Goal: Entertainment & Leisure: Consume media (video, audio)

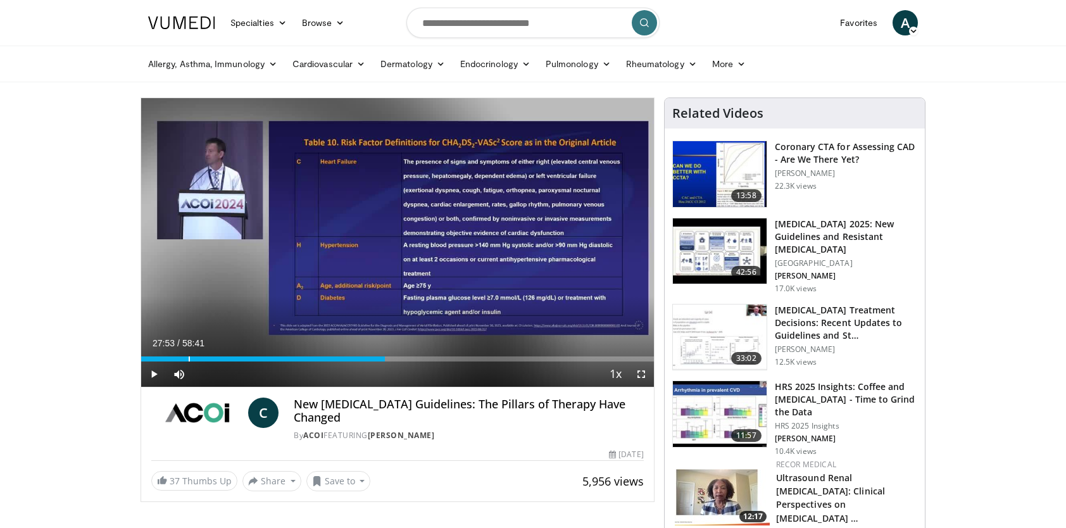
drag, startPoint x: 144, startPoint y: 356, endPoint x: 384, endPoint y: 380, distance: 241.7
click at [384, 380] on div "Current Time 27:53 / Duration 58:41 Play Skip Backward Skip Forward Mute 86% Lo…" at bounding box center [397, 373] width 513 height 25
drag, startPoint x: 388, startPoint y: 361, endPoint x: 488, endPoint y: 370, distance: 100.4
click at [488, 370] on div "Current Time 28:19 / Duration 58:41 Play Skip Backward Skip Forward Mute 86% Lo…" at bounding box center [397, 373] width 513 height 25
drag, startPoint x: 480, startPoint y: 358, endPoint x: 545, endPoint y: 364, distance: 65.5
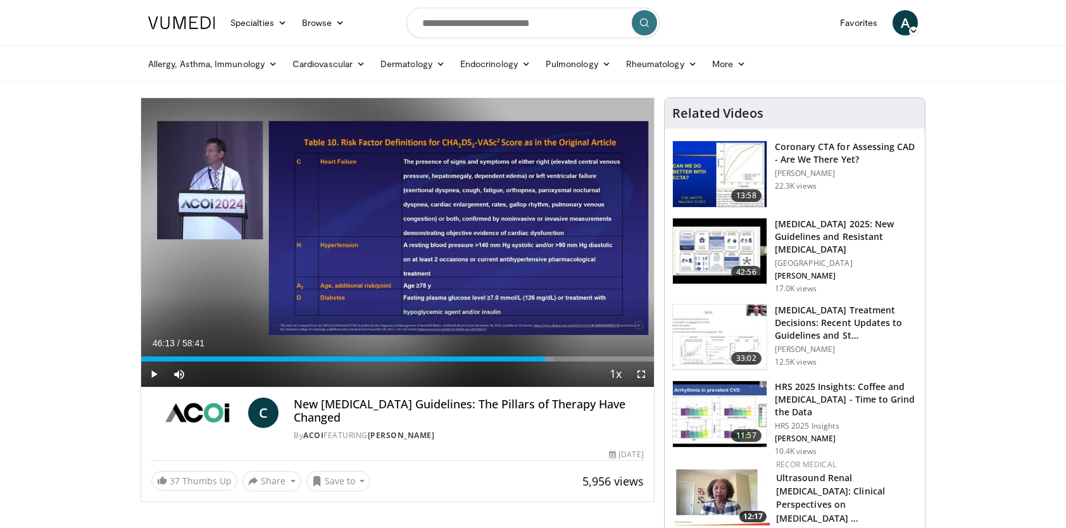
click at [545, 364] on div "Current Time 46:13 / Duration 58:41 Play Skip Backward Skip Forward Mute 86% Lo…" at bounding box center [397, 373] width 513 height 25
click at [638, 375] on span "Video Player" at bounding box center [640, 373] width 25 height 25
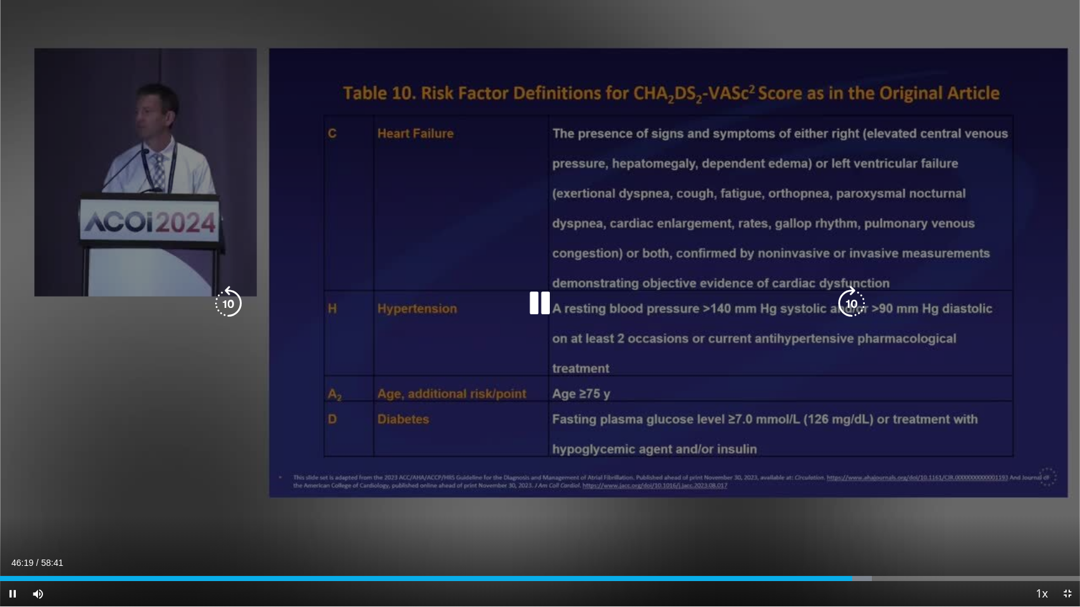
click at [583, 508] on div "10 seconds Tap to unmute" at bounding box center [540, 303] width 1080 height 607
click at [537, 299] on icon "Video Player" at bounding box center [540, 303] width 35 height 35
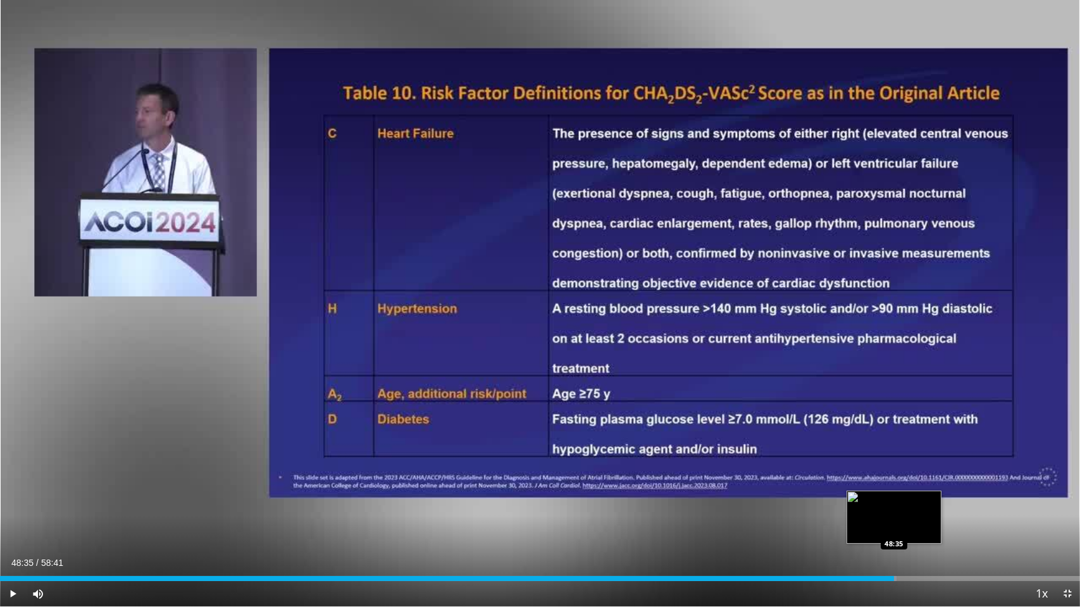
click at [894, 527] on div "Progress Bar" at bounding box center [890, 578] width 11 height 5
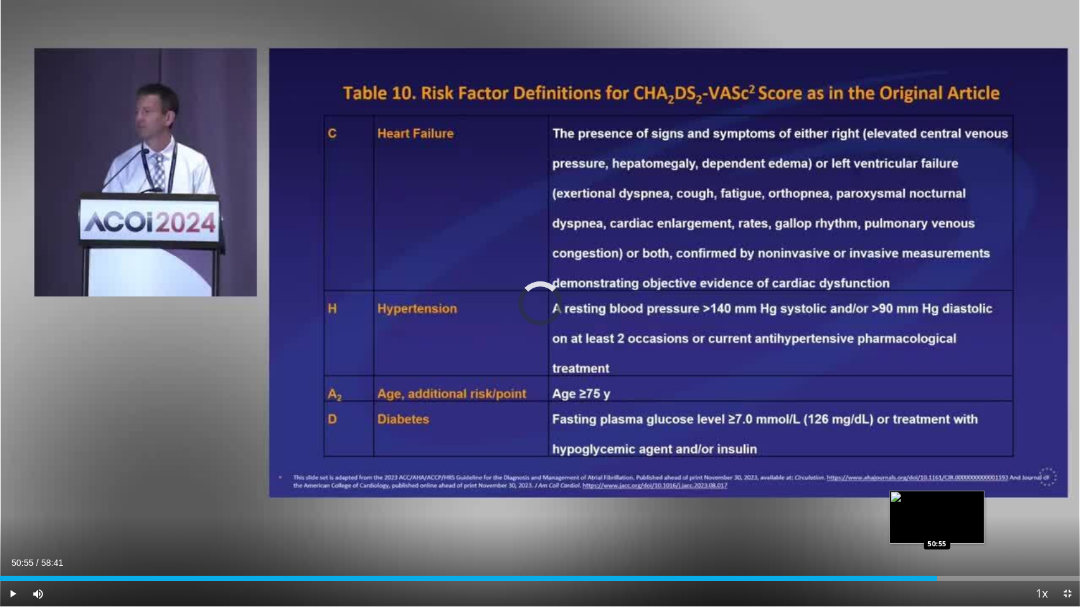
click at [937, 527] on div "Loaded : 86.69% 50:55 50:55" at bounding box center [540, 576] width 1080 height 12
click at [955, 527] on div "Loaded : 89.25% 51:19 51:53" at bounding box center [540, 576] width 1080 height 12
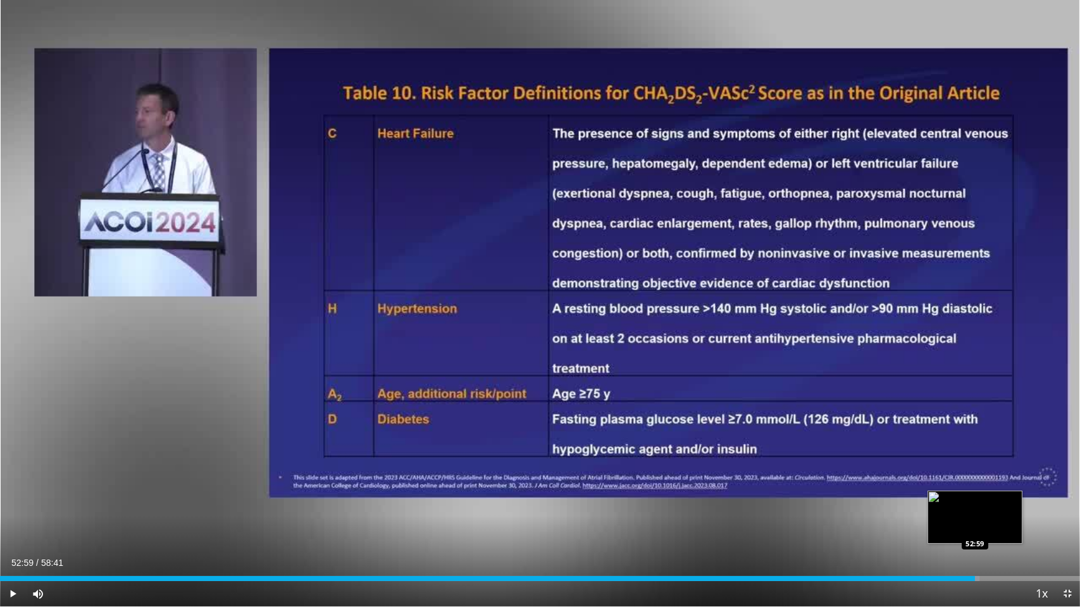
click at [975, 527] on div "Loaded : 90.67% 52:59 52:59" at bounding box center [540, 576] width 1080 height 12
click at [993, 527] on div "Loaded : 92.10% 53:00 53:58" at bounding box center [540, 578] width 1080 height 5
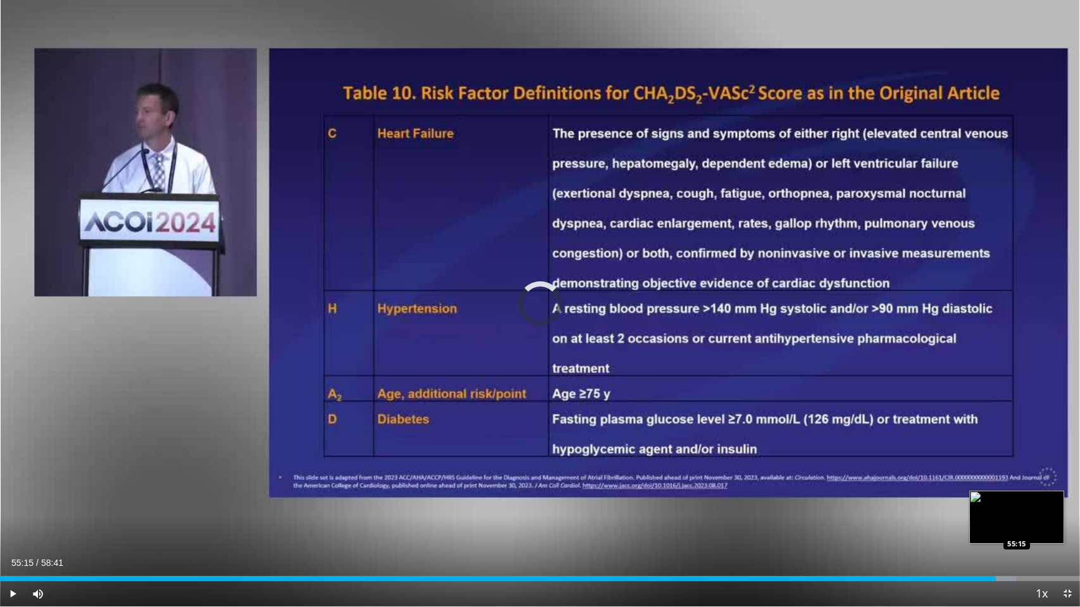
click at [1016, 527] on div "Loaded : 94.08% 54:07 55:15" at bounding box center [540, 576] width 1080 height 12
click at [1042, 527] on div "Progress Bar" at bounding box center [1029, 578] width 27 height 5
click at [1065, 527] on div "Loaded : 100.00% 57:54 57:54" at bounding box center [540, 578] width 1080 height 5
click at [1065, 527] on div "Loaded : 100.00% 57:54 58:02" at bounding box center [540, 578] width 1080 height 5
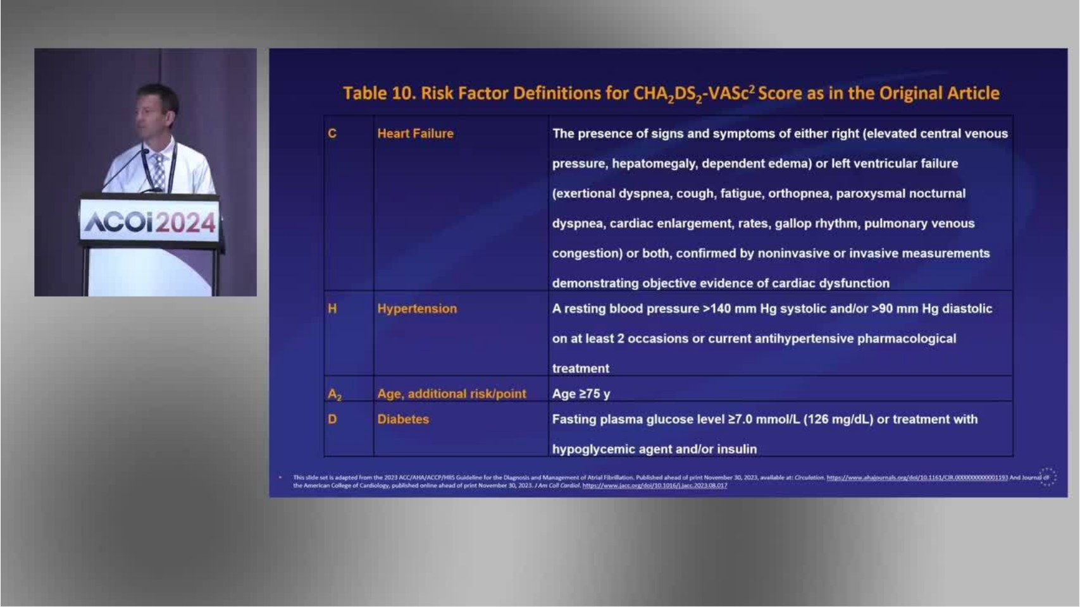
click at [131, 527] on video-js "**********" at bounding box center [540, 303] width 1080 height 607
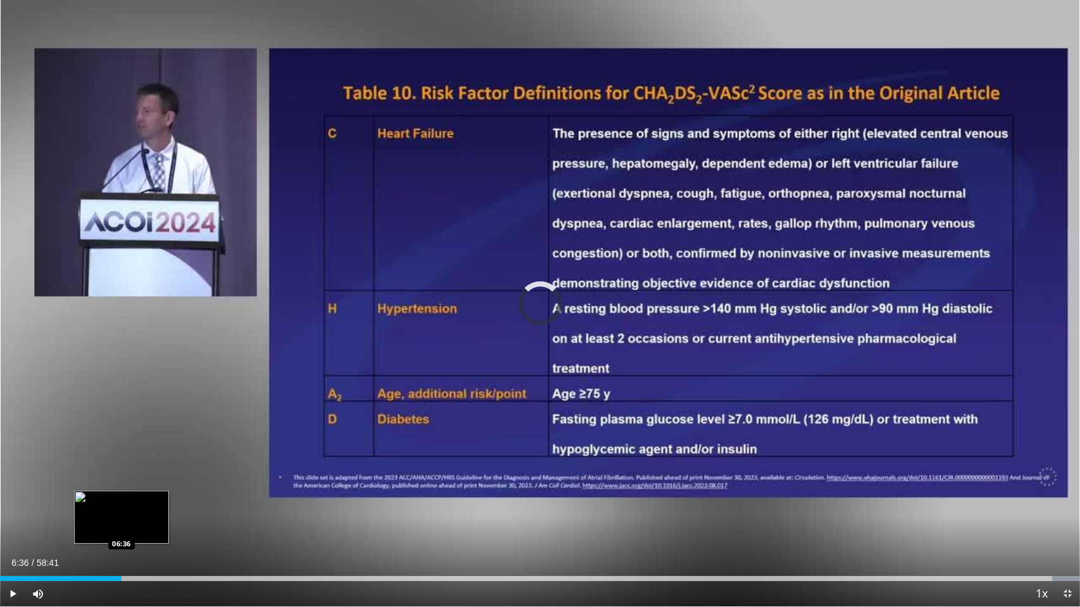
click at [121, 527] on div "06:36" at bounding box center [60, 578] width 121 height 5
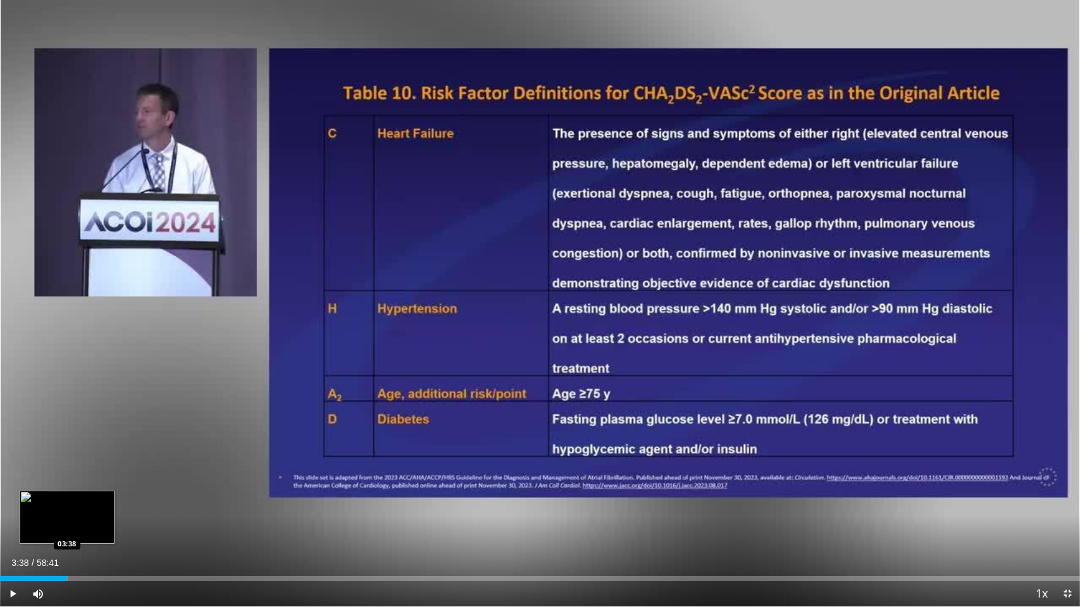
click at [66, 527] on div "03:38" at bounding box center [33, 578] width 67 height 5
click at [40, 527] on div "Loaded : 8.24% 03:49 02:09" at bounding box center [540, 578] width 1080 height 5
click at [65, 527] on div "Loaded : 5.63% 02:18 03:28" at bounding box center [540, 578] width 1080 height 5
click at [80, 527] on div "Progress Bar" at bounding box center [80, 578] width 17 height 5
click at [91, 527] on div "Loaded : 9.29% 04:23 04:57" at bounding box center [540, 578] width 1080 height 5
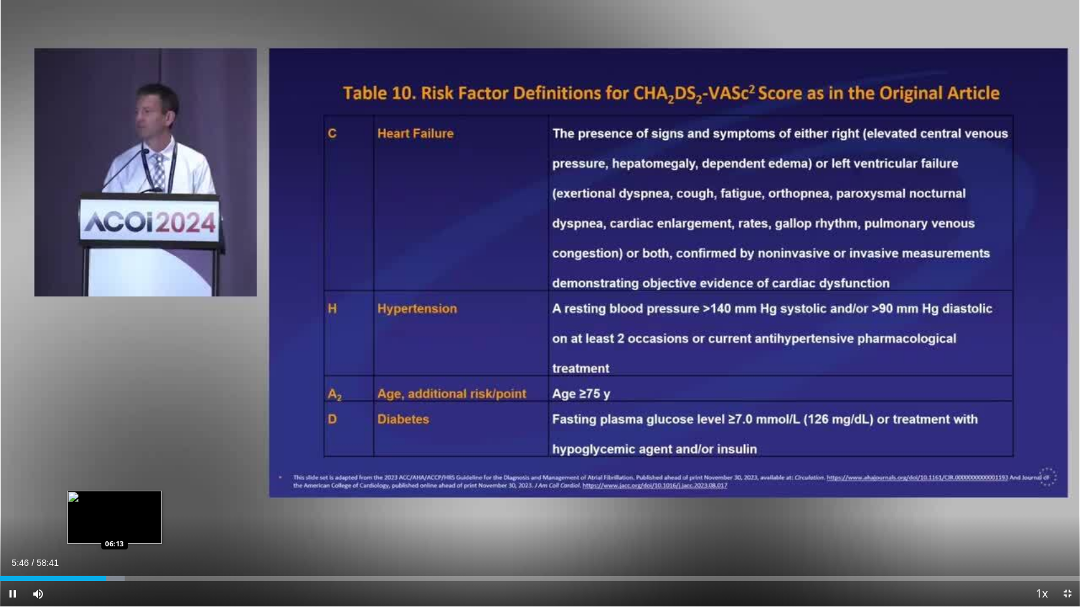
click at [115, 527] on video-js "**********" at bounding box center [540, 303] width 1080 height 607
click at [119, 527] on div "Loaded : 11.65% 06:27 06:27" at bounding box center [540, 576] width 1080 height 12
click at [135, 527] on div "Loaded : 13.24% 07:21 07:21" at bounding box center [540, 578] width 1080 height 5
click at [151, 527] on div "Progress Bar" at bounding box center [142, 578] width 29 height 5
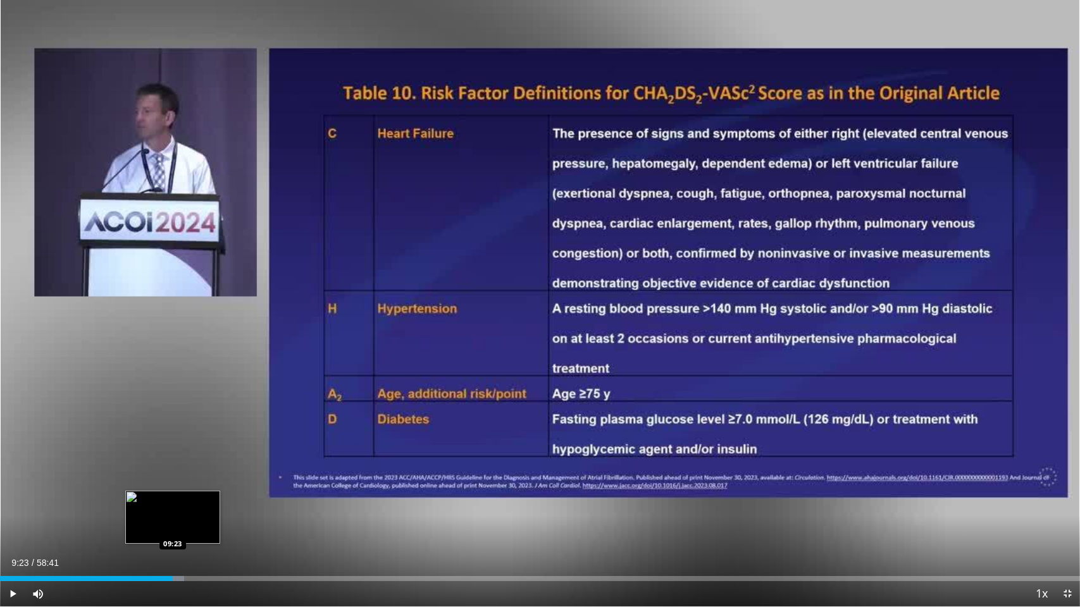
click at [173, 527] on div "Progress Bar" at bounding box center [169, 578] width 29 height 5
click at [184, 527] on div "Progress Bar" at bounding box center [178, 578] width 28 height 5
click at [212, 527] on div "Progress Bar" at bounding box center [205, 578] width 28 height 5
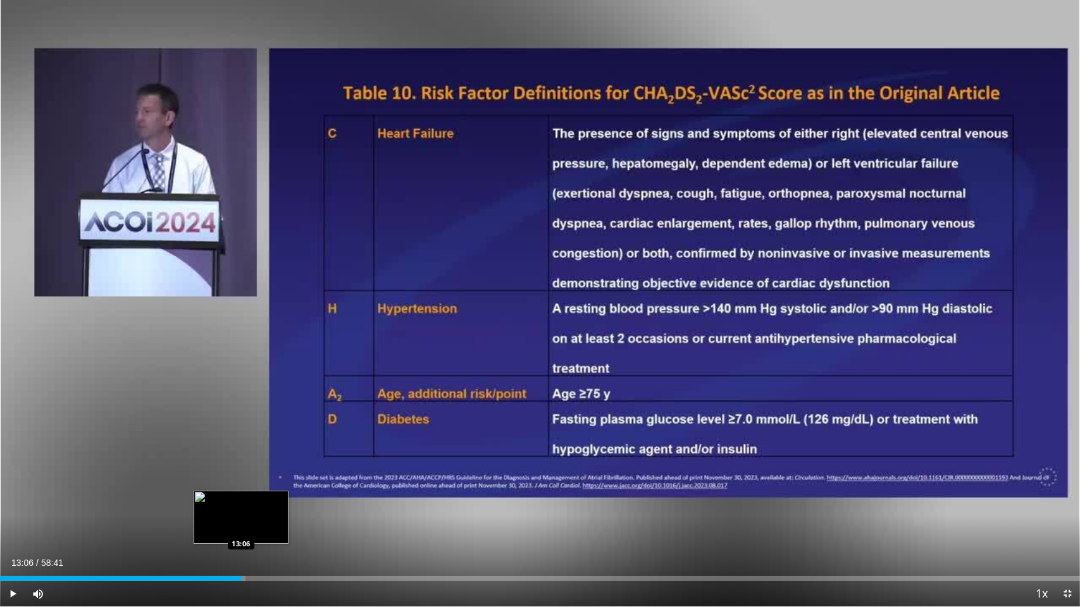
click at [241, 527] on div "Progress Bar" at bounding box center [231, 578] width 30 height 5
click at [265, 527] on div "Loaded : 24.16% 13:07 14:24" at bounding box center [540, 578] width 1080 height 5
click at [283, 527] on div "Progress Bar" at bounding box center [281, 578] width 15 height 5
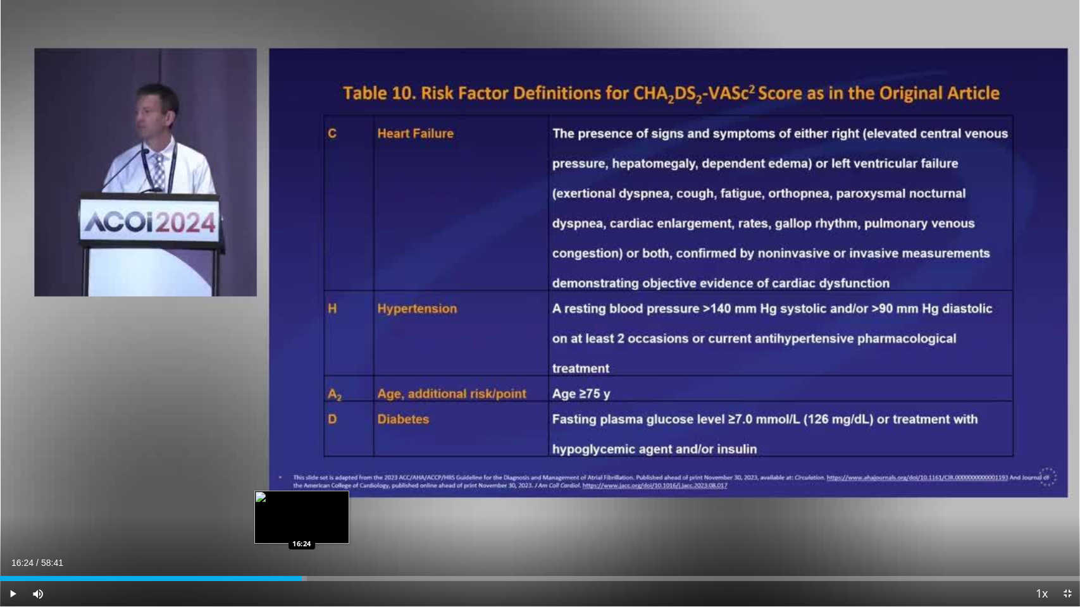
click at [301, 527] on div "Loaded : 28.42% 16:24 16:24" at bounding box center [540, 578] width 1080 height 5
click at [315, 527] on div "Loaded : 30.13% 16:37 17:07" at bounding box center [540, 578] width 1080 height 5
click at [330, 527] on div "Loaded : 30.98% 17:56 17:48" at bounding box center [540, 578] width 1080 height 5
click at [349, 527] on div "Loaded : 32.96% 18:17 18:58" at bounding box center [540, 576] width 1080 height 12
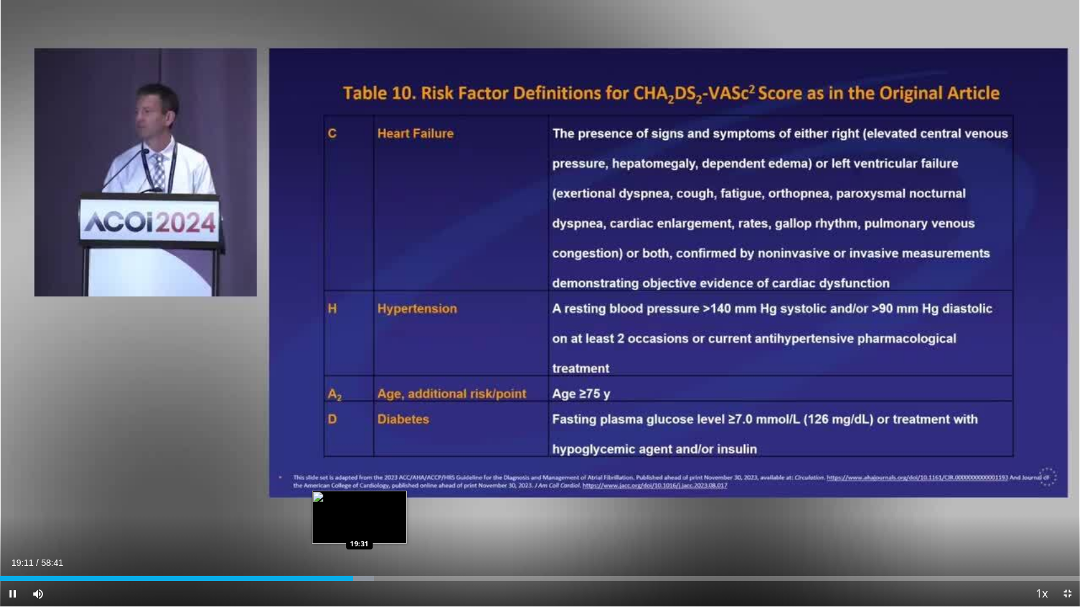
click at [359, 527] on div "Progress Bar" at bounding box center [359, 578] width 30 height 5
click at [377, 527] on div "Loaded : 36.05% 20:31 20:29" at bounding box center [540, 578] width 1080 height 5
click at [395, 527] on div "Progress Bar" at bounding box center [385, 578] width 28 height 5
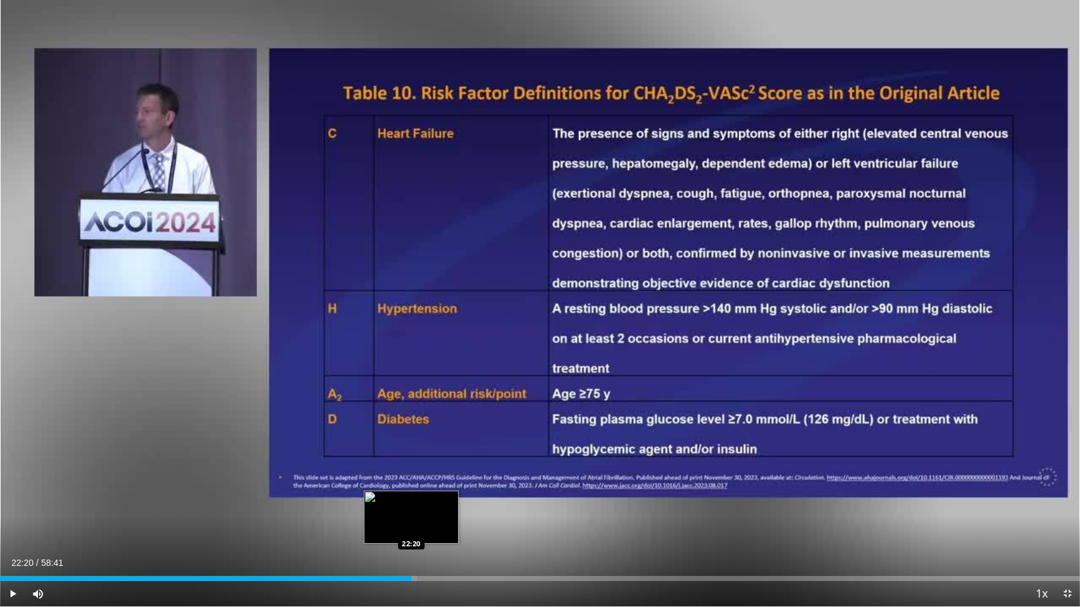
click at [411, 527] on div "Progress Bar" at bounding box center [409, 578] width 15 height 5
click at [431, 527] on div "Progress Bar" at bounding box center [423, 578] width 29 height 5
click at [446, 527] on div "Progress Bar" at bounding box center [437, 578] width 28 height 5
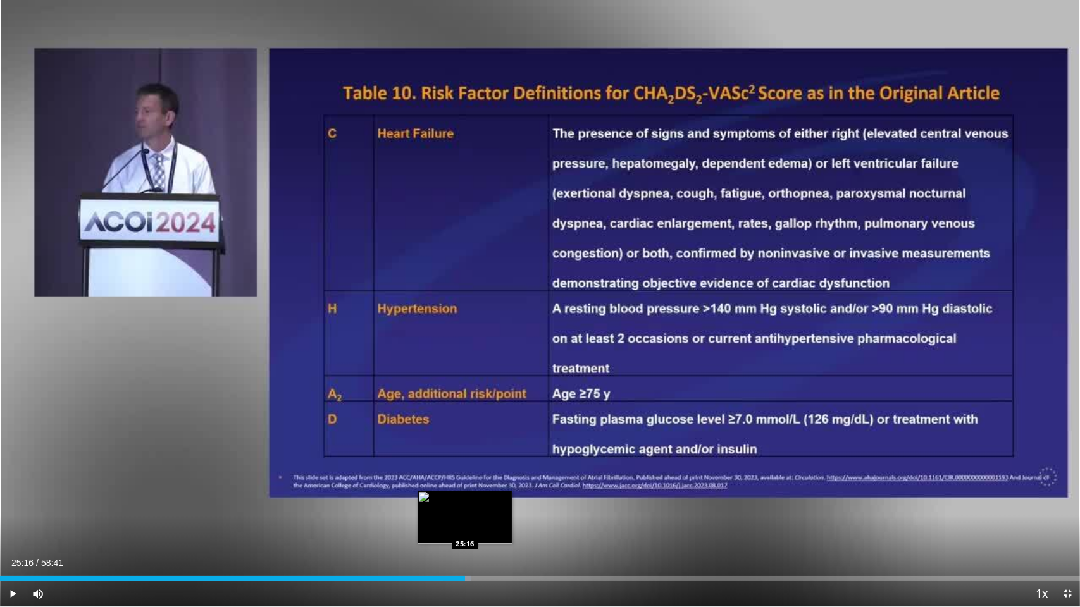
click at [465, 527] on div "Progress Bar" at bounding box center [457, 578] width 29 height 5
click at [480, 527] on div "Progress Bar" at bounding box center [470, 578] width 29 height 5
click at [491, 527] on div "Loaded : 46.48% 26:42 26:40" at bounding box center [540, 578] width 1080 height 5
click at [502, 527] on div "Progress Bar" at bounding box center [497, 578] width 29 height 5
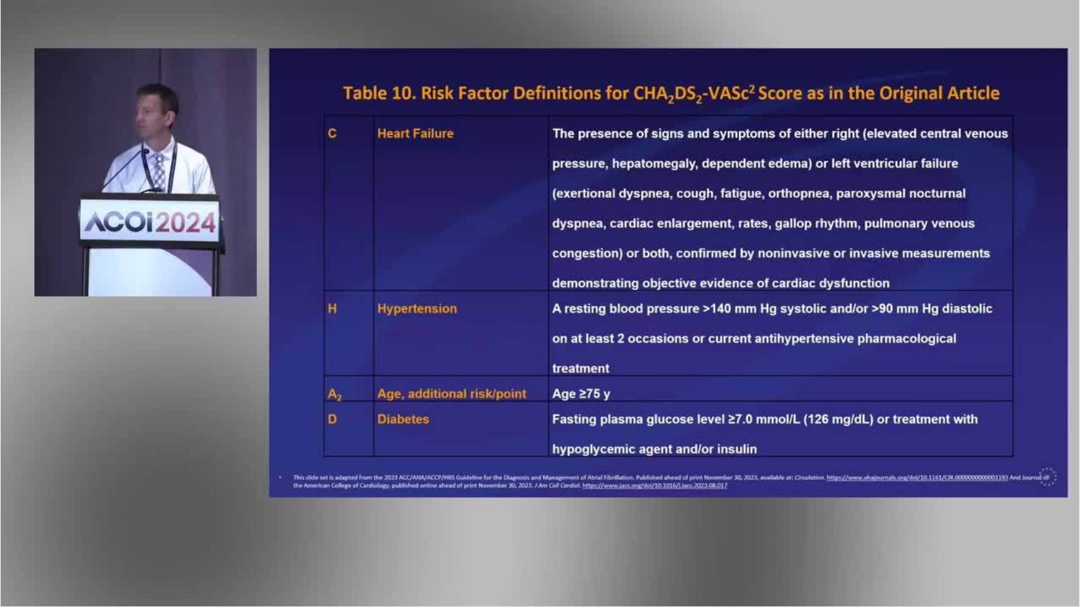
click at [513, 527] on div "10 seconds Tap to unmute" at bounding box center [540, 303] width 1080 height 607
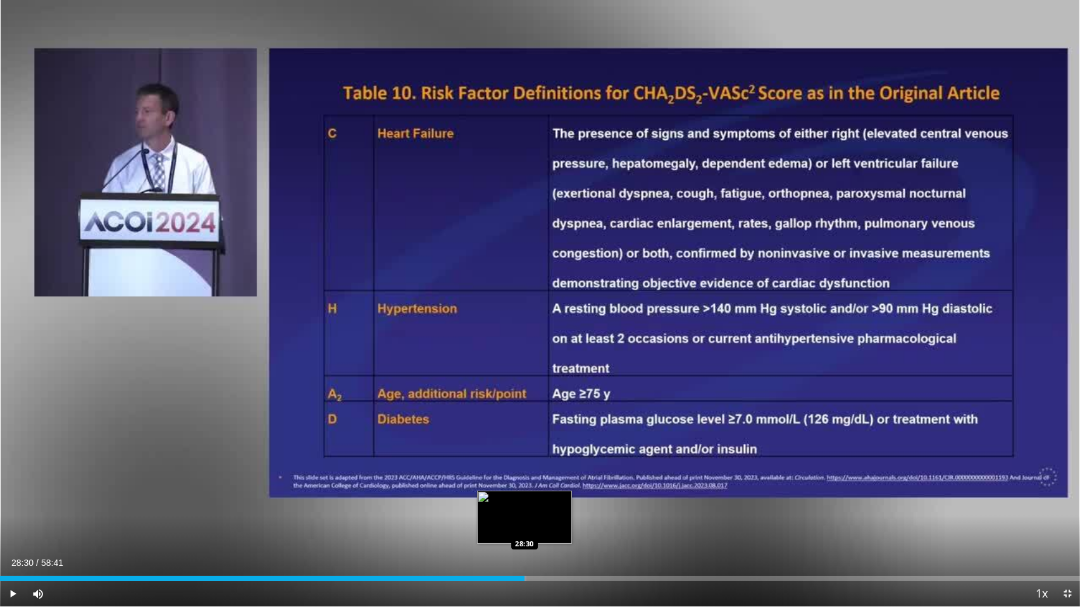
click at [525, 527] on div "Progress Bar" at bounding box center [512, 578] width 28 height 5
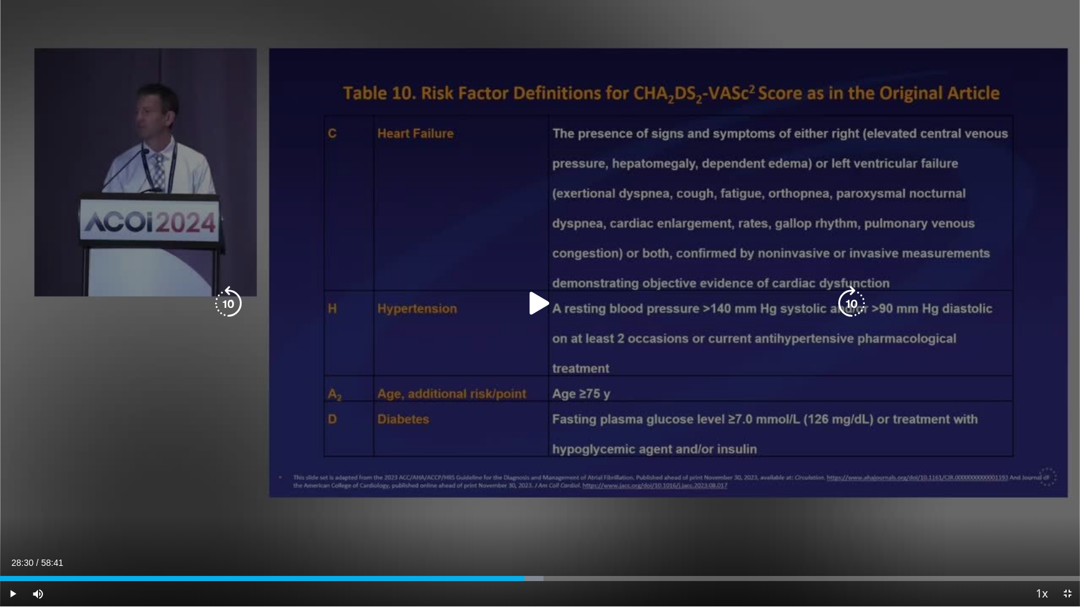
click at [540, 301] on icon "Video Player" at bounding box center [540, 303] width 35 height 35
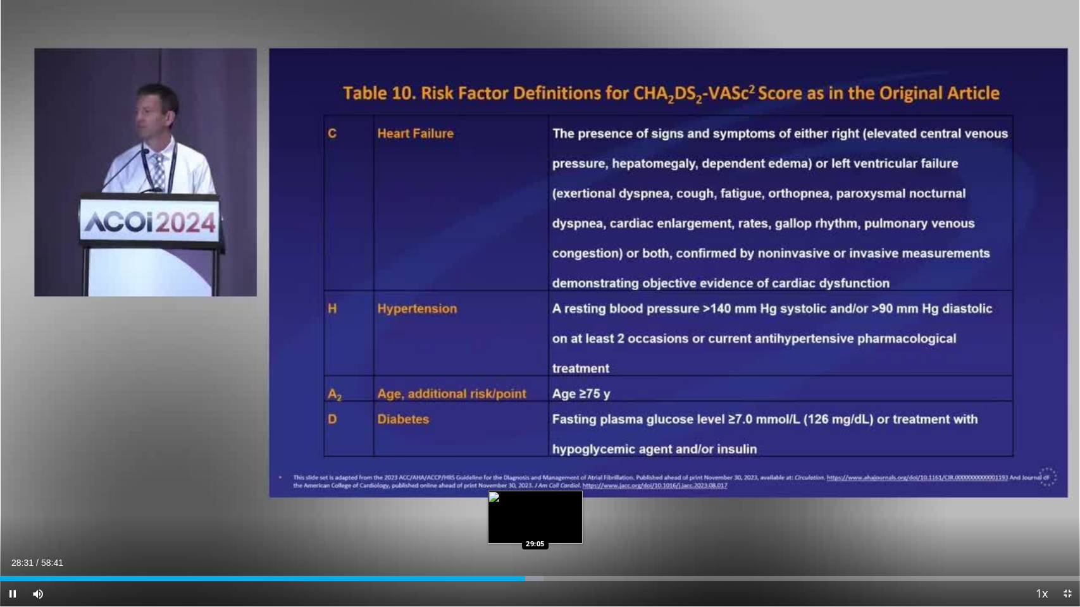
click at [534, 527] on div "Loaded : 50.31% 28:31 29:05" at bounding box center [540, 576] width 1080 height 12
click at [558, 527] on video-js "**********" at bounding box center [540, 303] width 1080 height 607
click at [570, 527] on div "Loaded : 52.67% 29:54 30:58" at bounding box center [540, 578] width 1080 height 5
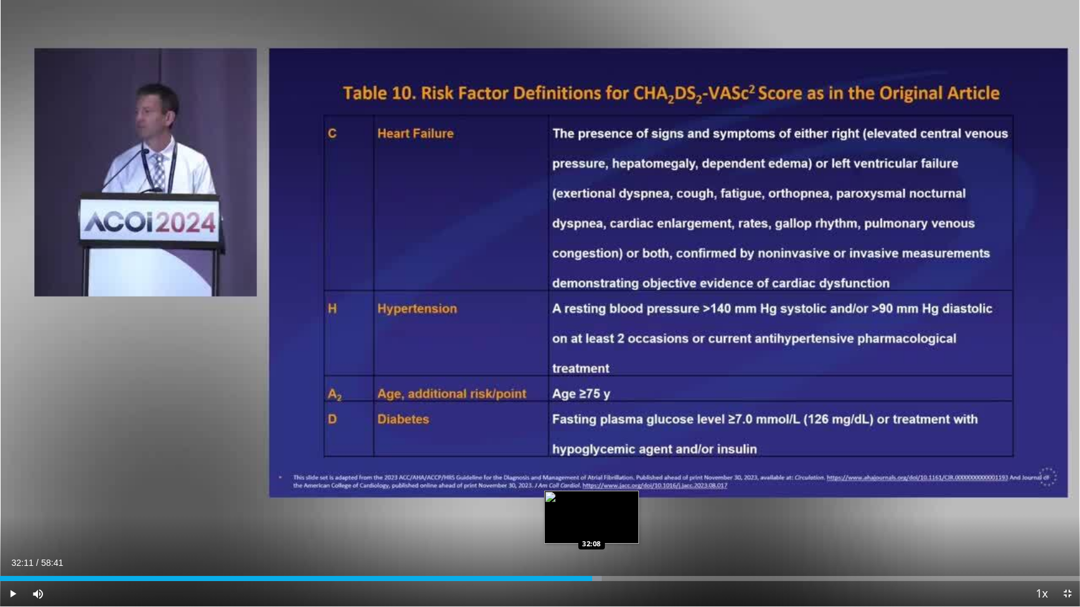
click at [592, 527] on div "Progress Bar" at bounding box center [587, 578] width 30 height 5
click at [612, 527] on div "Progress Bar" at bounding box center [608, 578] width 11 height 5
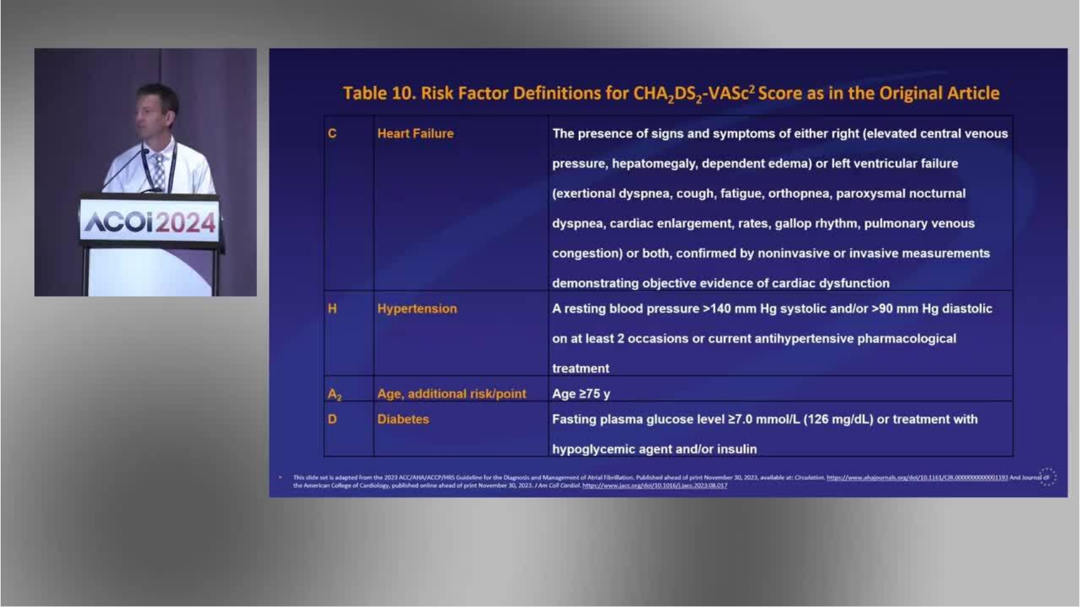
click at [3, 527] on div "10 seconds Tap to unmute" at bounding box center [540, 303] width 1080 height 607
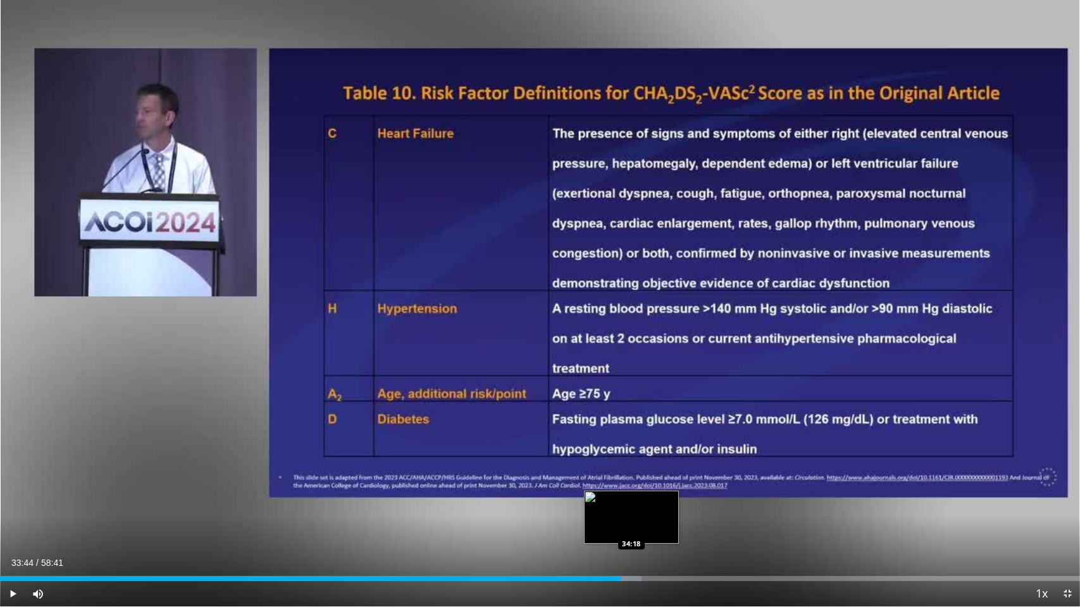
click at [631, 527] on div "Loaded : 59.41% 33:44 34:18" at bounding box center [540, 578] width 1080 height 5
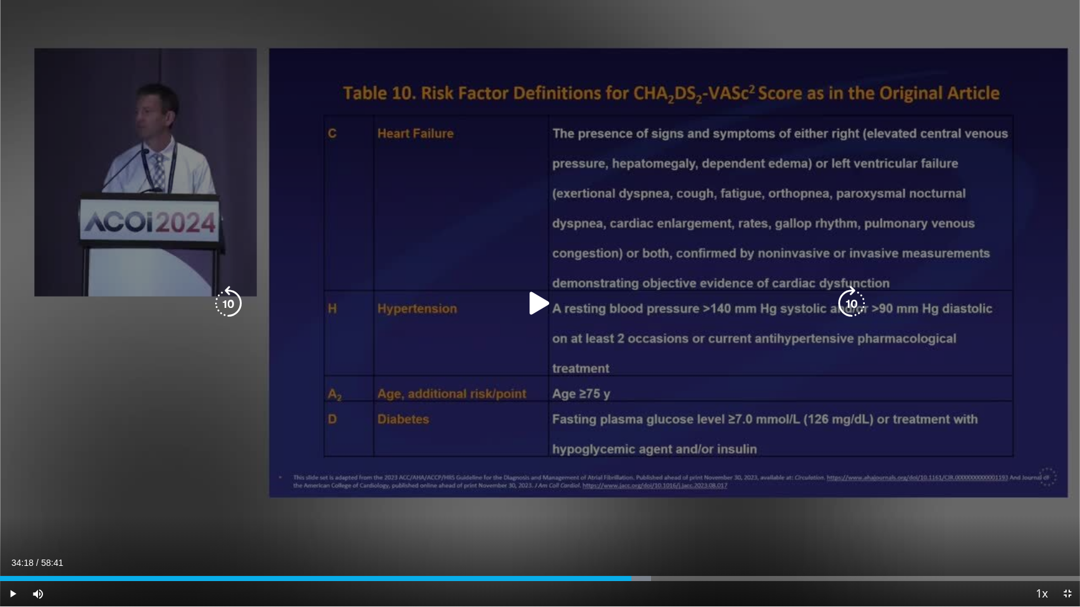
click at [537, 300] on icon "Video Player" at bounding box center [540, 303] width 35 height 35
click at [3, 378] on div "10 seconds Tap to unmute" at bounding box center [540, 303] width 1080 height 607
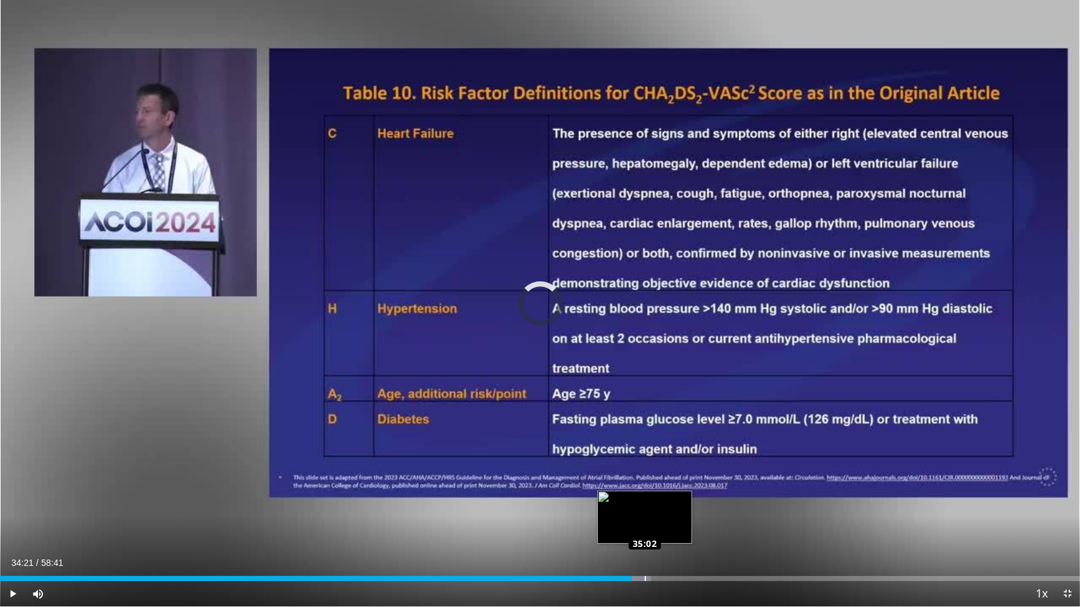
click at [645, 527] on div "Loaded : 60.26% 35:02 35:02" at bounding box center [540, 576] width 1080 height 12
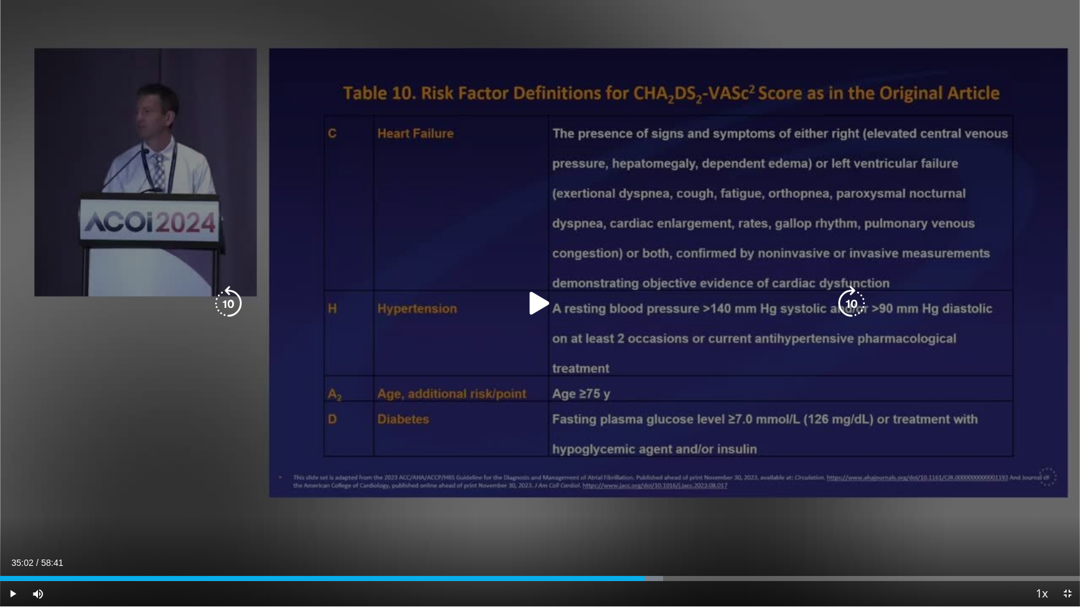
click at [542, 301] on icon "Video Player" at bounding box center [540, 303] width 35 height 35
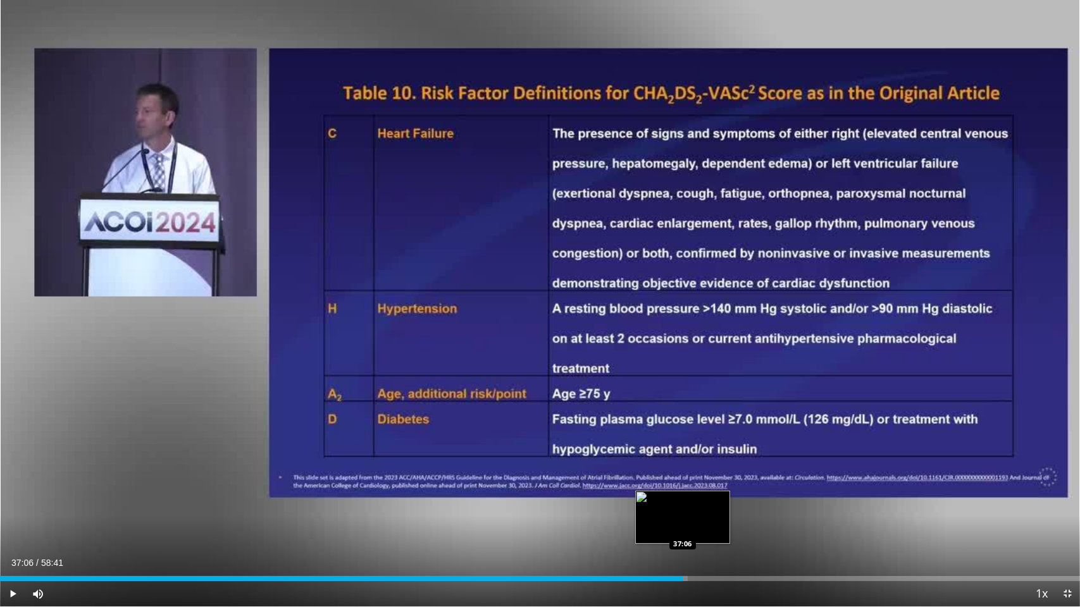
click at [683, 527] on div "Progress Bar" at bounding box center [672, 578] width 30 height 5
click at [739, 527] on div "Progress Bar" at bounding box center [737, 578] width 15 height 5
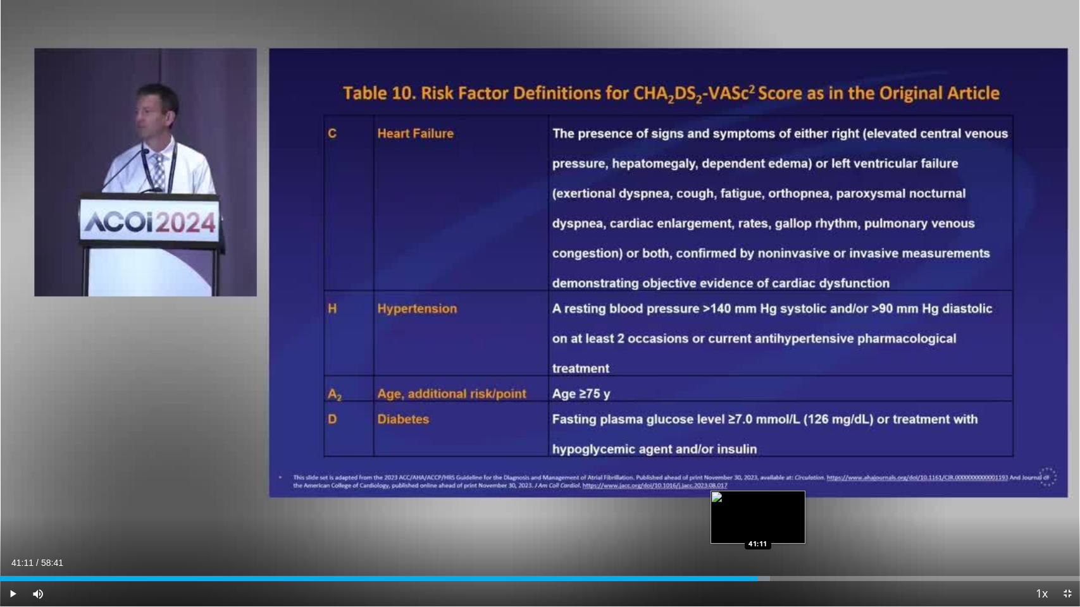
click at [758, 527] on div "Progress Bar" at bounding box center [754, 578] width 29 height 5
click at [769, 527] on div "Loaded : 72.11% 41:12 41:48" at bounding box center [540, 578] width 1080 height 5
click at [780, 527] on div "Loaded : 73.24% 42:23 42:23" at bounding box center [540, 578] width 1080 height 5
